Goal: Task Accomplishment & Management: Complete application form

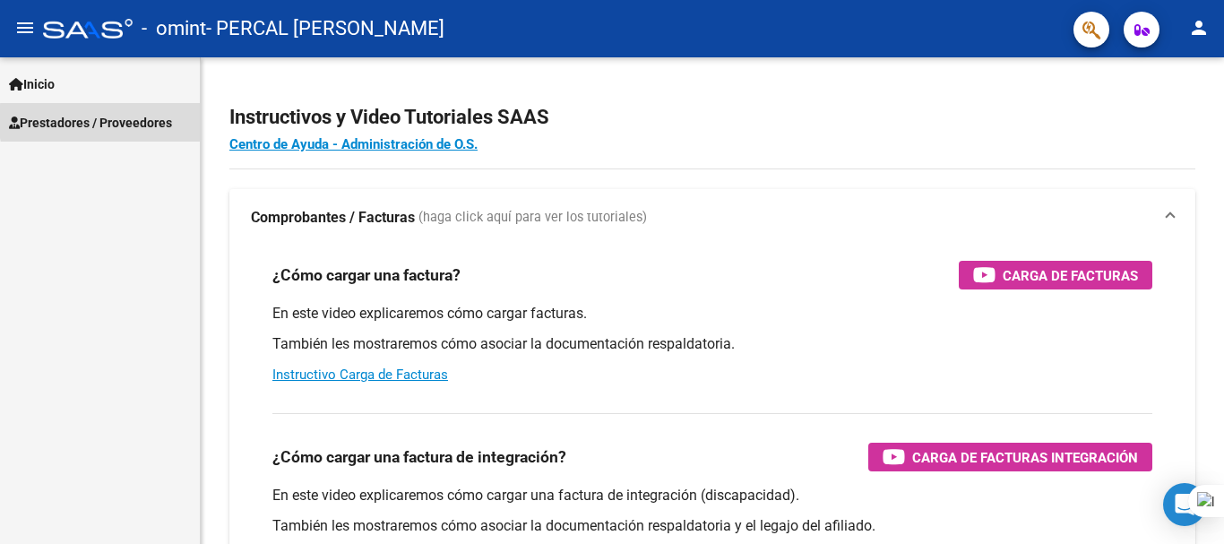
click at [162, 121] on span "Prestadores / Proveedores" at bounding box center [90, 123] width 163 height 20
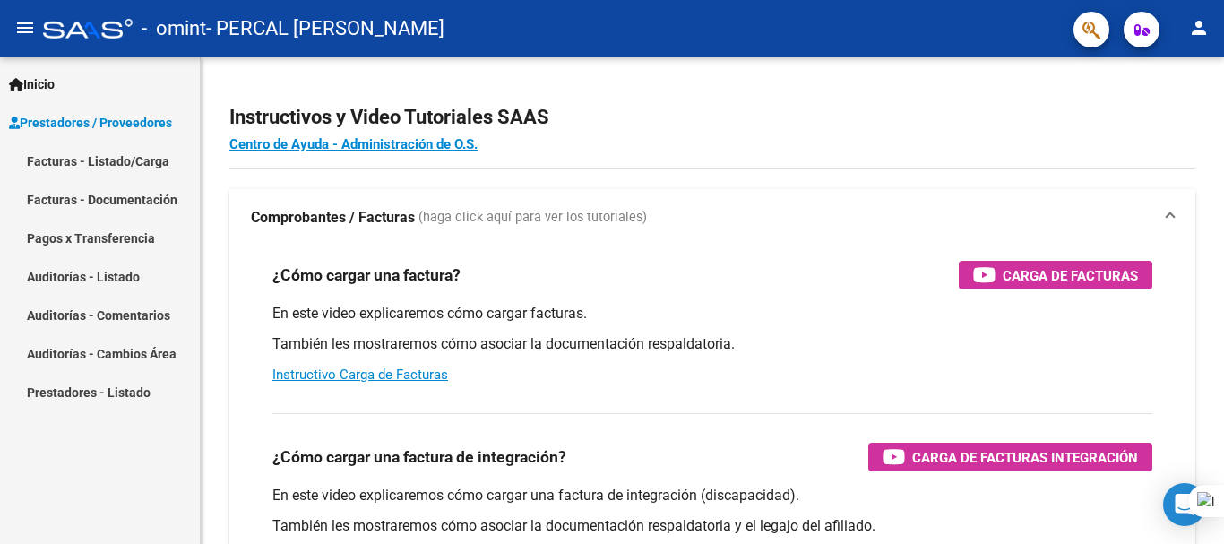
click at [154, 163] on link "Facturas - Listado/Carga" at bounding box center [100, 161] width 200 height 39
click at [134, 159] on link "Facturas - Listado/Carga" at bounding box center [100, 161] width 200 height 39
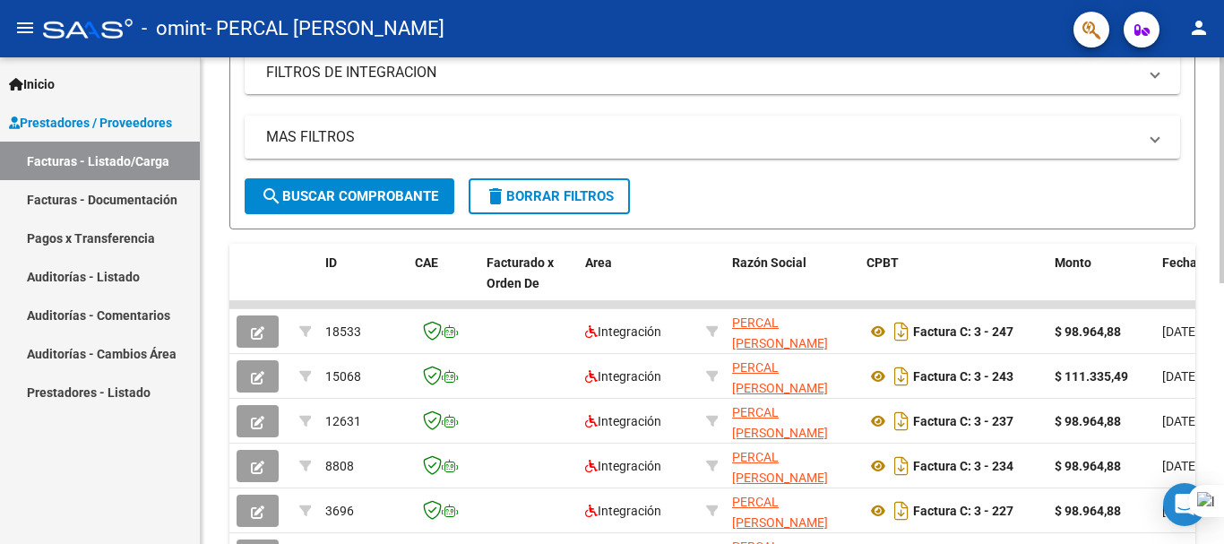
scroll to position [414, 0]
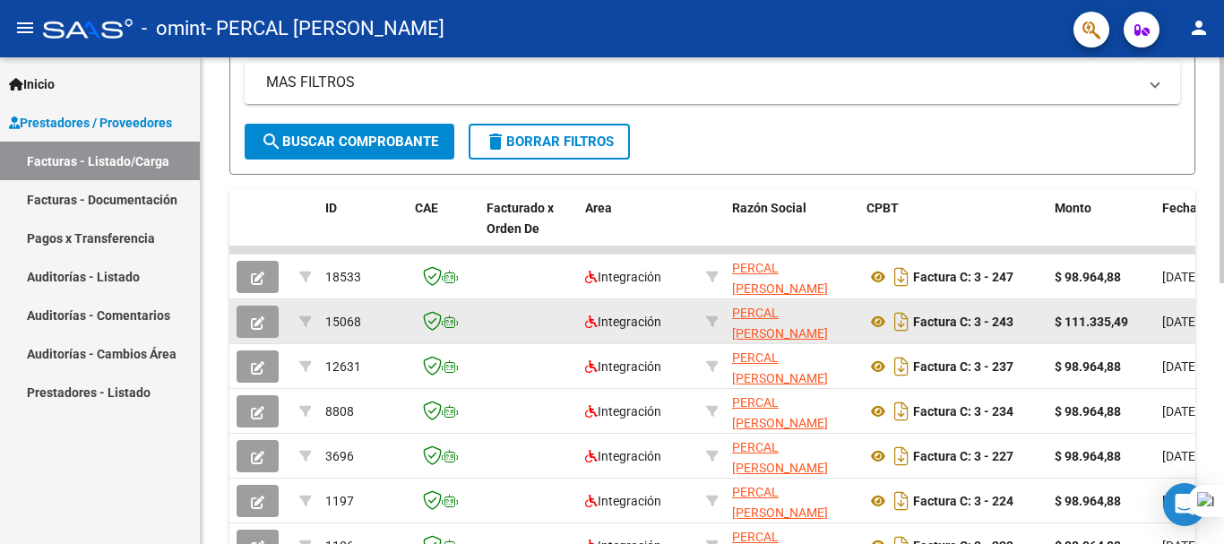
click at [258, 311] on button "button" at bounding box center [258, 322] width 42 height 32
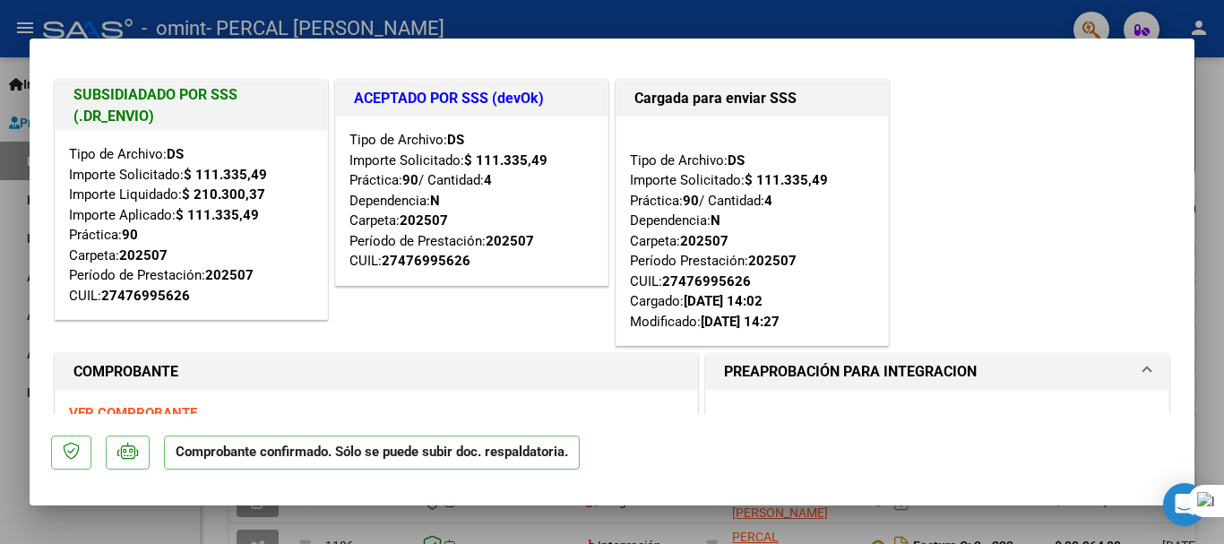
scroll to position [0, 0]
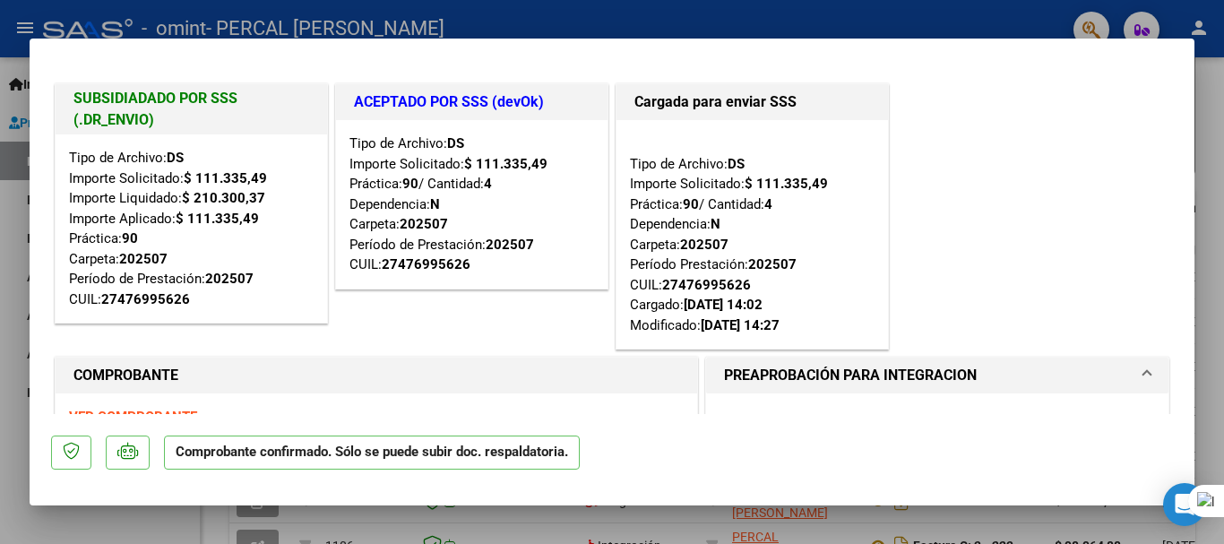
click at [8, 225] on div at bounding box center [612, 272] width 1224 height 544
type input "$ 0,00"
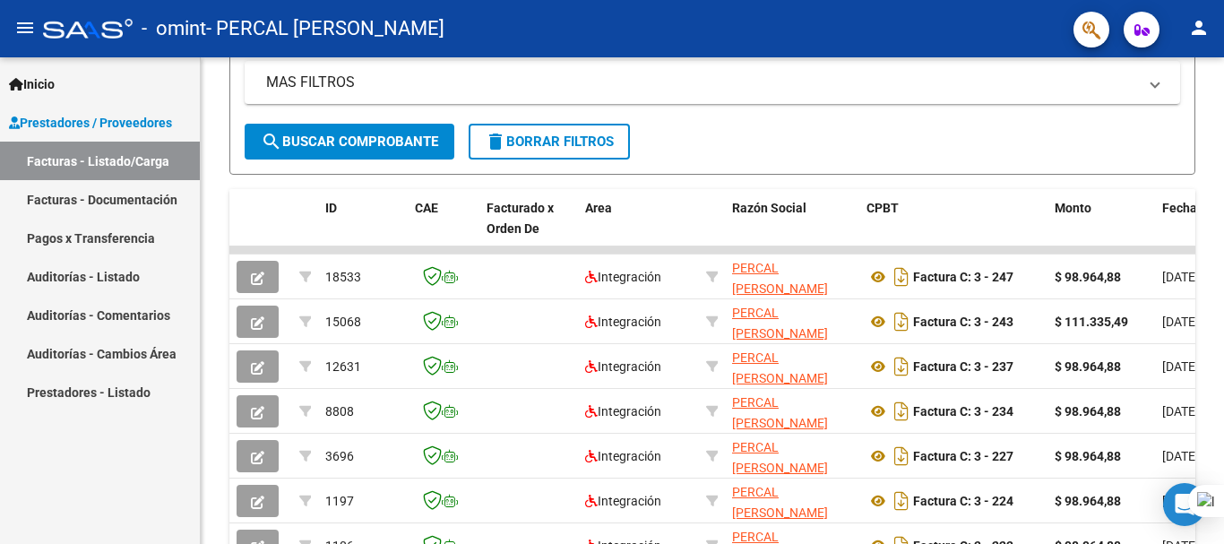
scroll to position [414, 0]
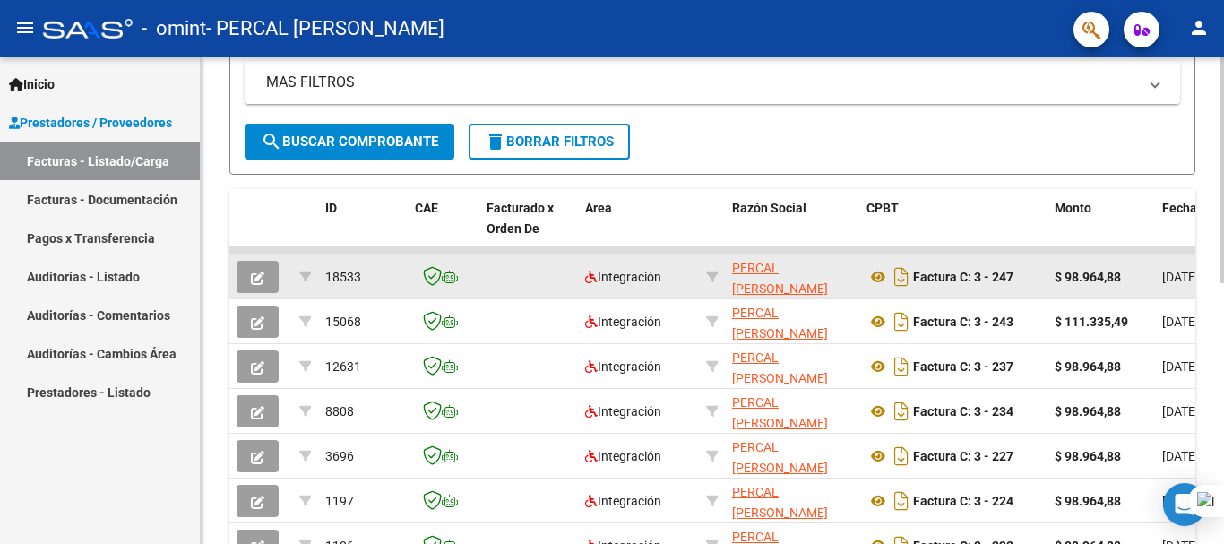
click at [260, 270] on span "button" at bounding box center [257, 277] width 13 height 16
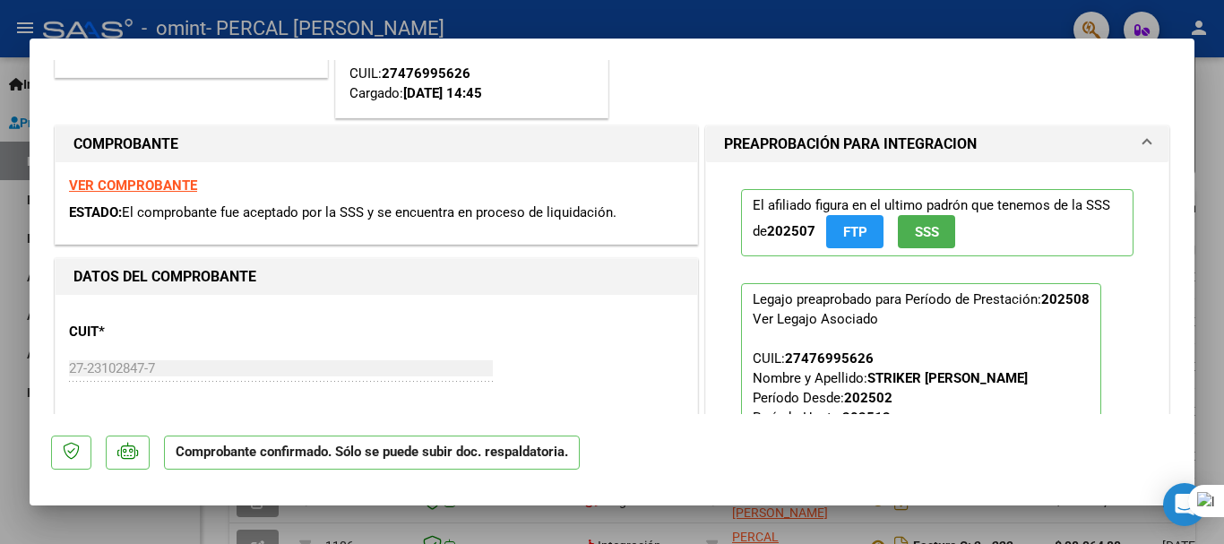
scroll to position [211, 0]
click at [1139, 141] on mat-expansion-panel-header "PREAPROBACIÓN PARA INTEGRACION" at bounding box center [937, 145] width 462 height 36
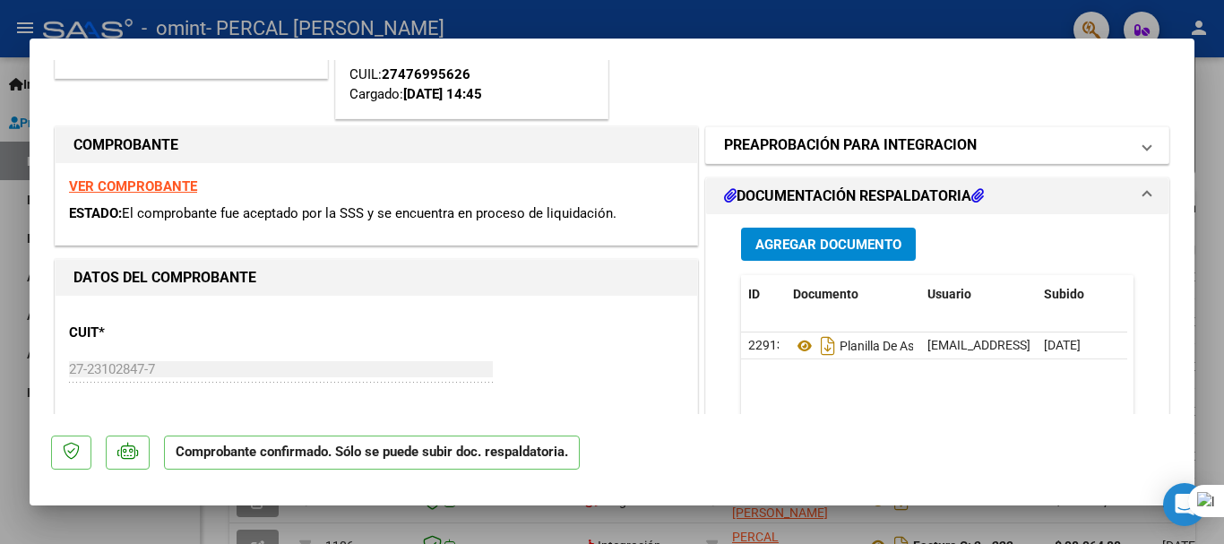
click at [1139, 141] on mat-expansion-panel-header "PREAPROBACIÓN PARA INTEGRACION" at bounding box center [937, 145] width 462 height 36
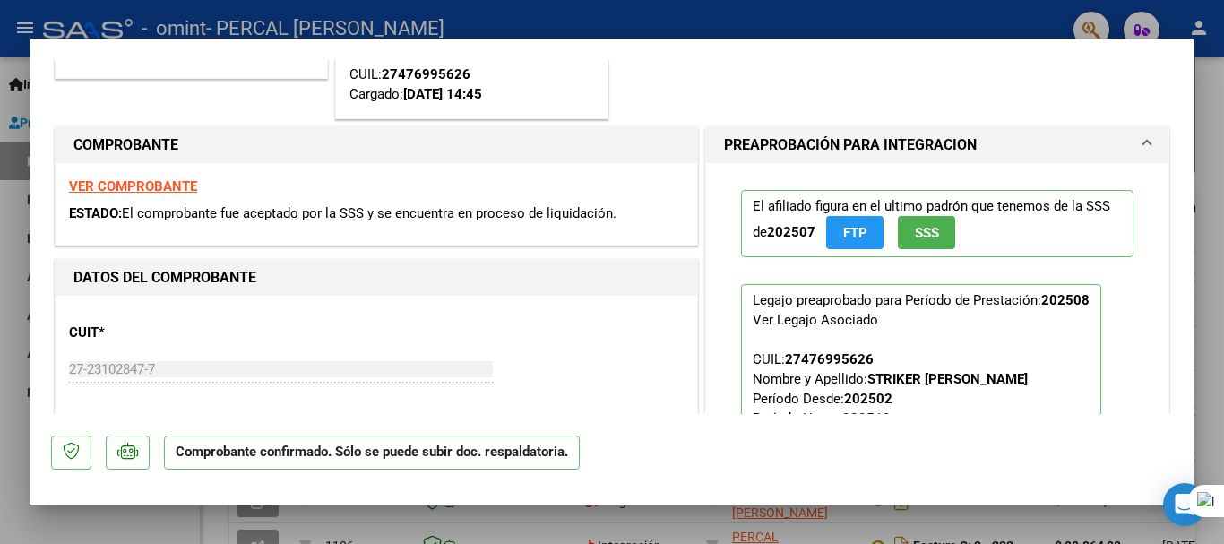
click at [7, 289] on div at bounding box center [612, 272] width 1224 height 544
type input "$ 0,00"
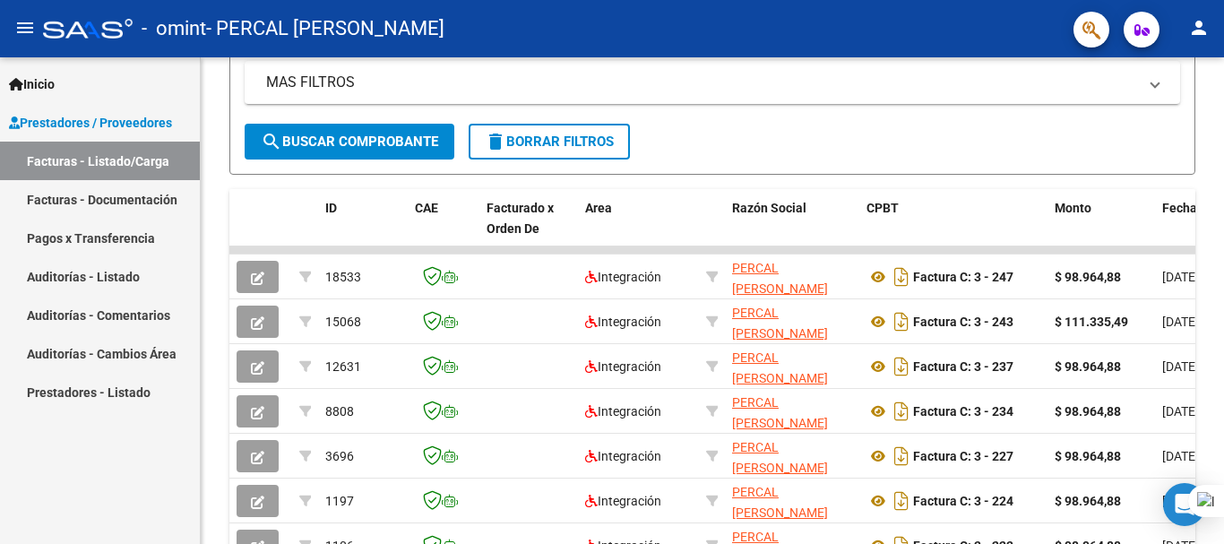
scroll to position [414, 0]
drag, startPoint x: 449, startPoint y: 325, endPoint x: 712, endPoint y: 229, distance: 279.5
click at [712, 229] on div "ID CAE Facturado x Orden De Area Razón Social CPBT Monto Fecha Cpbt Días desde …" at bounding box center [712, 404] width 966 height 430
click at [714, 154] on form "Filtros Id Area Area Todos Confirmado Mostrar totalizadores FILTROS DEL COMPROB…" at bounding box center [712, 9] width 966 height 331
